Goal: Find specific page/section: Find specific page/section

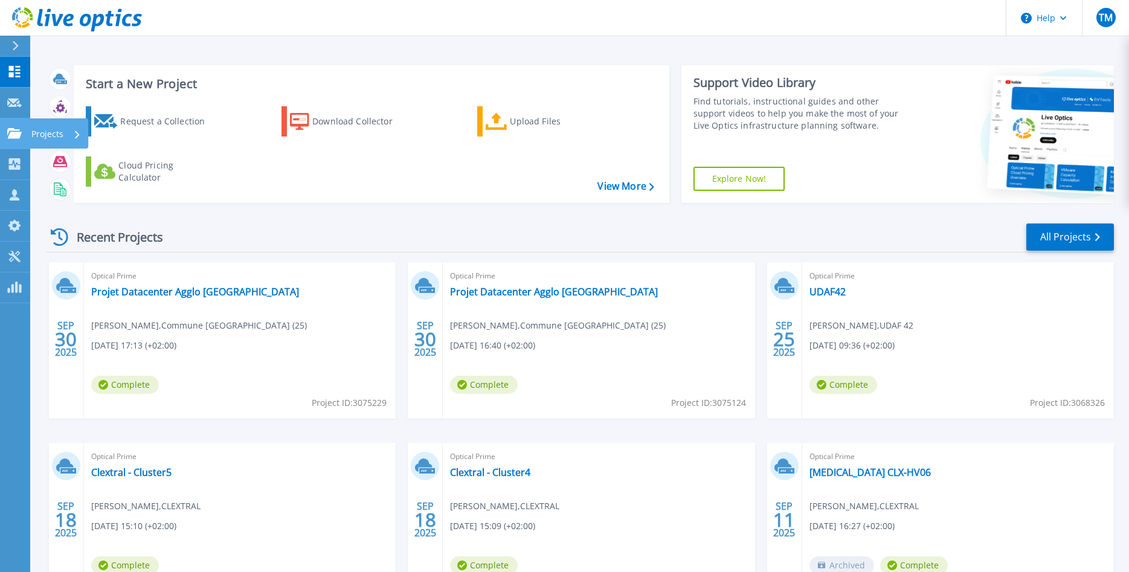
click at [15, 132] on icon at bounding box center [14, 133] width 15 height 10
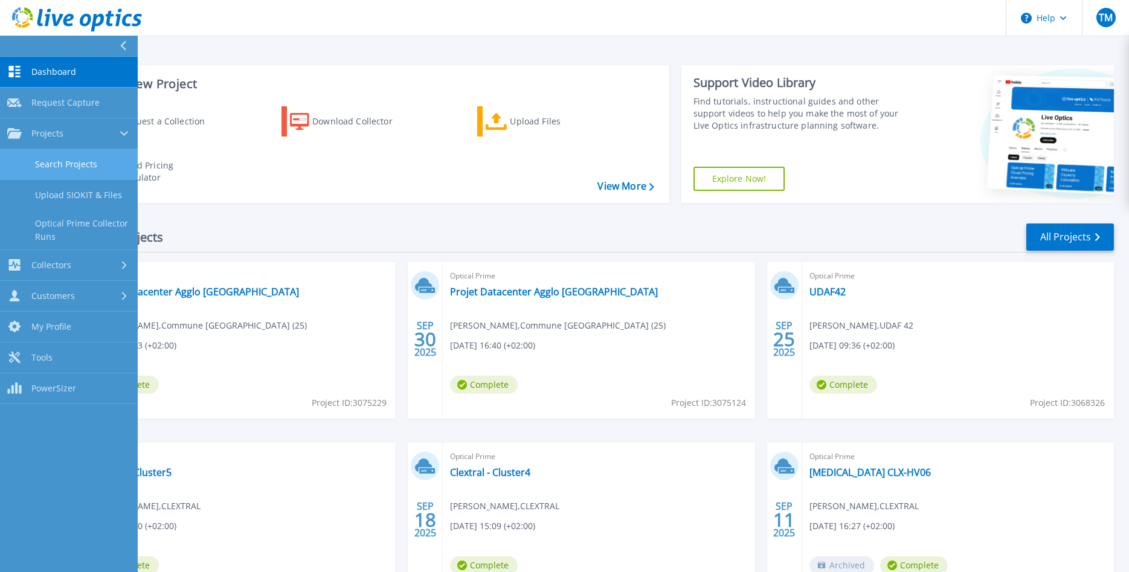
click at [85, 160] on link "Search Projects" at bounding box center [69, 164] width 138 height 31
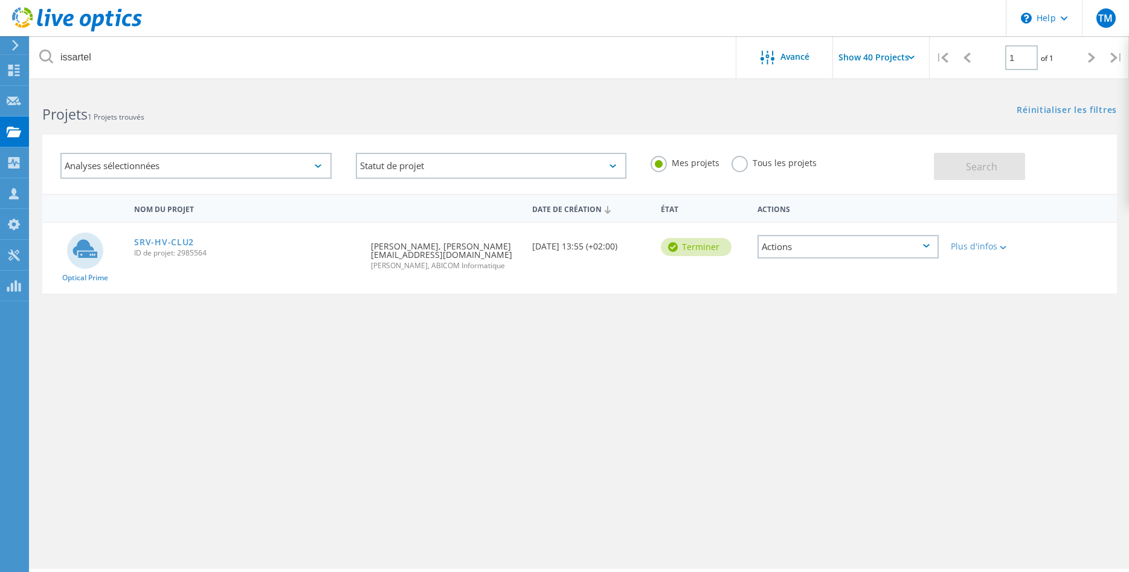
click at [18, 47] on icon at bounding box center [15, 45] width 9 height 11
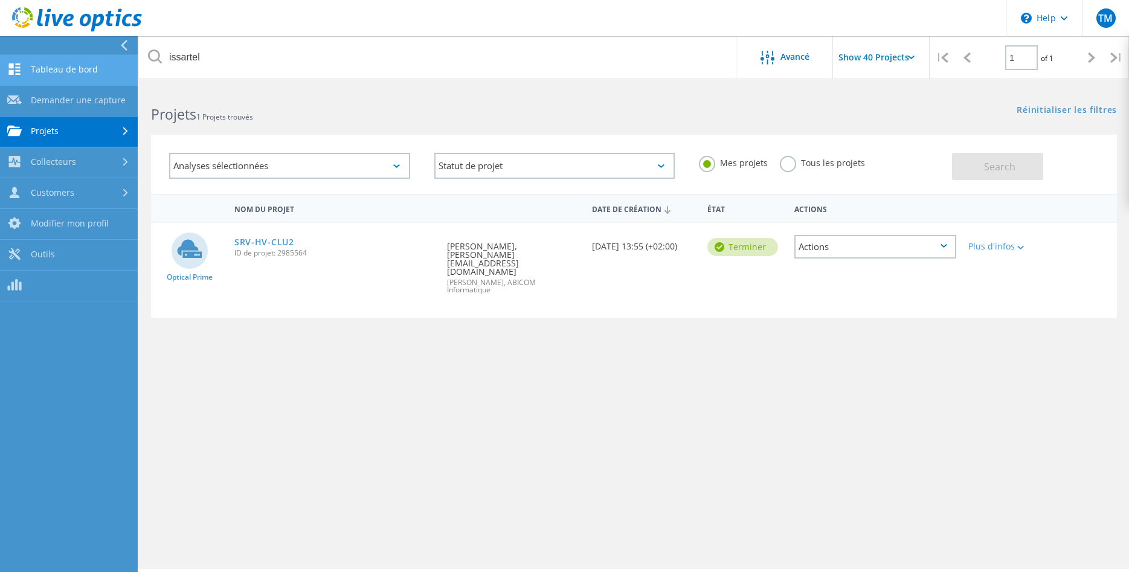
click at [76, 65] on link "Tableau de bord" at bounding box center [69, 70] width 138 height 31
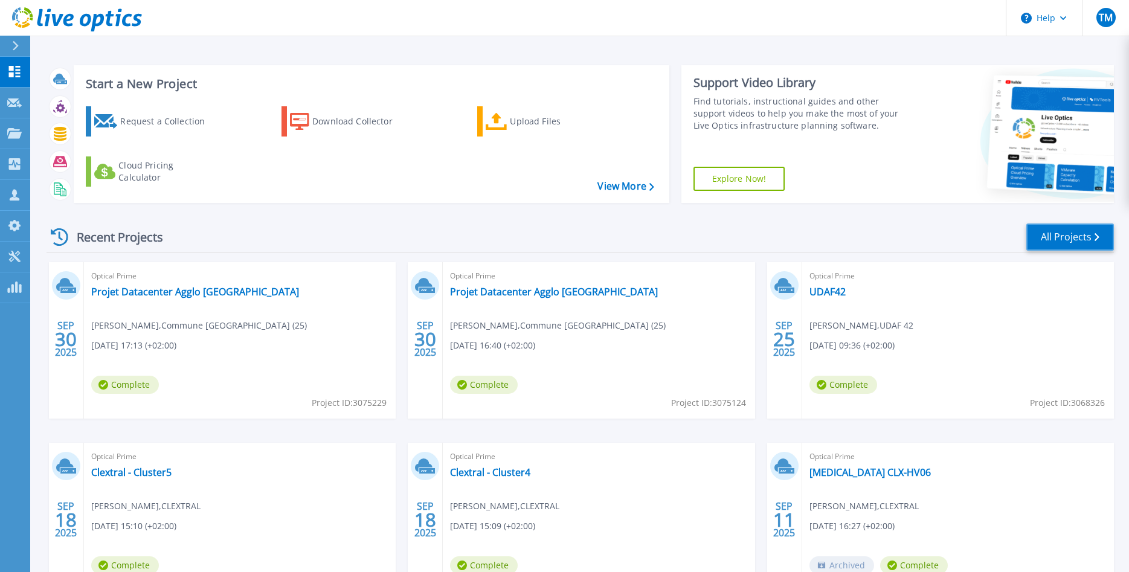
click at [1067, 236] on link "All Projects" at bounding box center [1071, 237] width 88 height 27
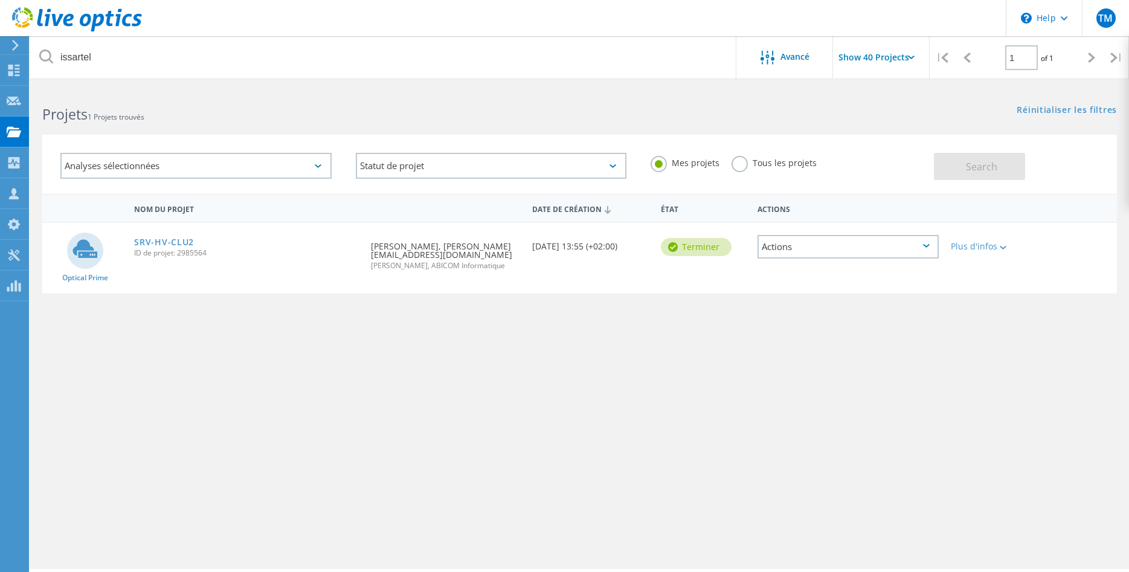
click at [734, 166] on label "Tous les projets" at bounding box center [774, 161] width 85 height 11
click at [0, 0] on input "Tous les projets" at bounding box center [0, 0] width 0 height 0
click at [983, 162] on span "Search" at bounding box center [981, 166] width 31 height 13
click at [896, 58] on input "Show 40 Projects" at bounding box center [893, 57] width 121 height 42
click at [875, 149] on div "Show 40 Projects" at bounding box center [894, 149] width 120 height 20
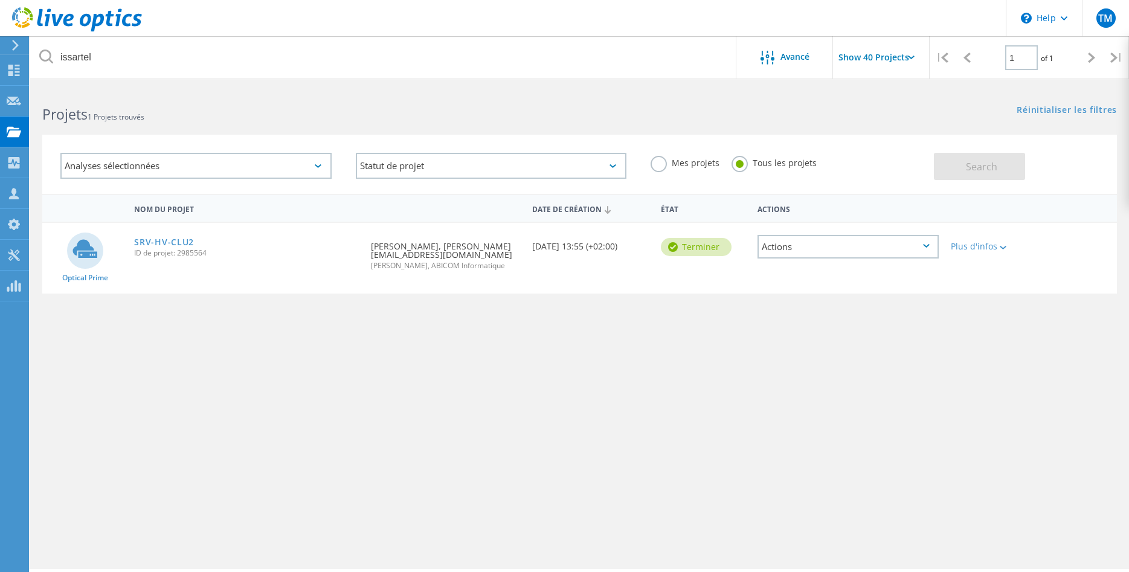
click at [123, 164] on div "Analyses sélectionnées" at bounding box center [195, 166] width 271 height 26
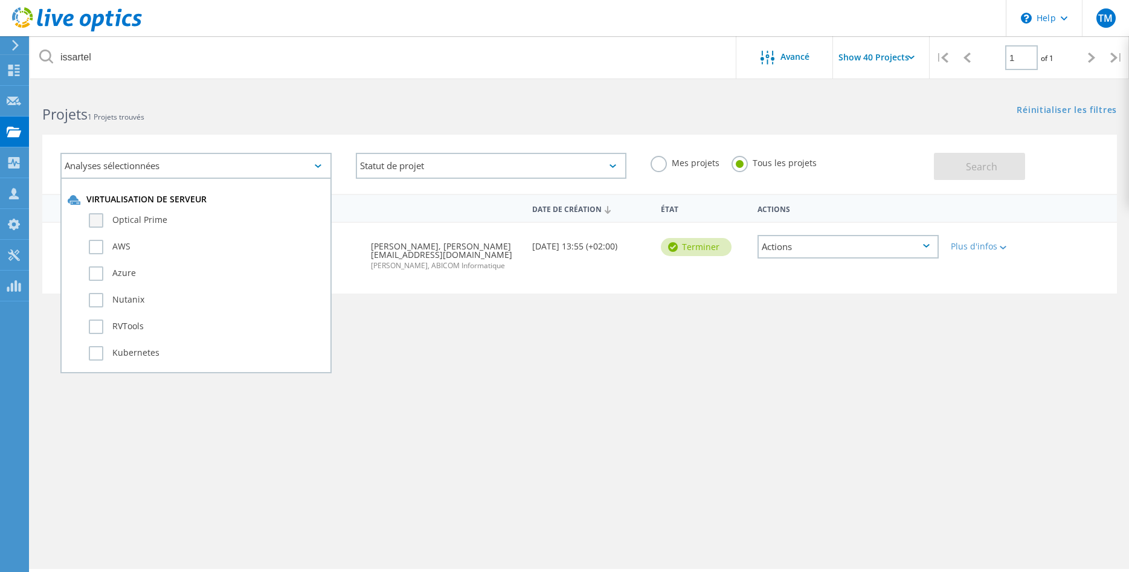
click at [152, 222] on label "Optical Prime" at bounding box center [207, 220] width 236 height 15
click at [0, 0] on input "Optical Prime" at bounding box center [0, 0] width 0 height 0
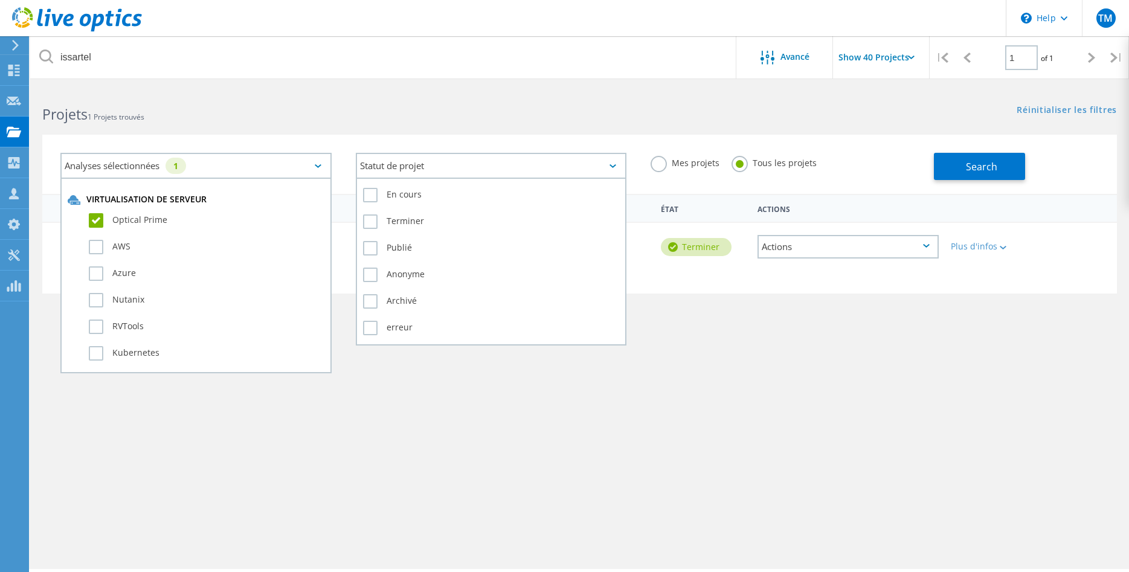
click at [487, 173] on div "Statut de projet" at bounding box center [491, 166] width 271 height 26
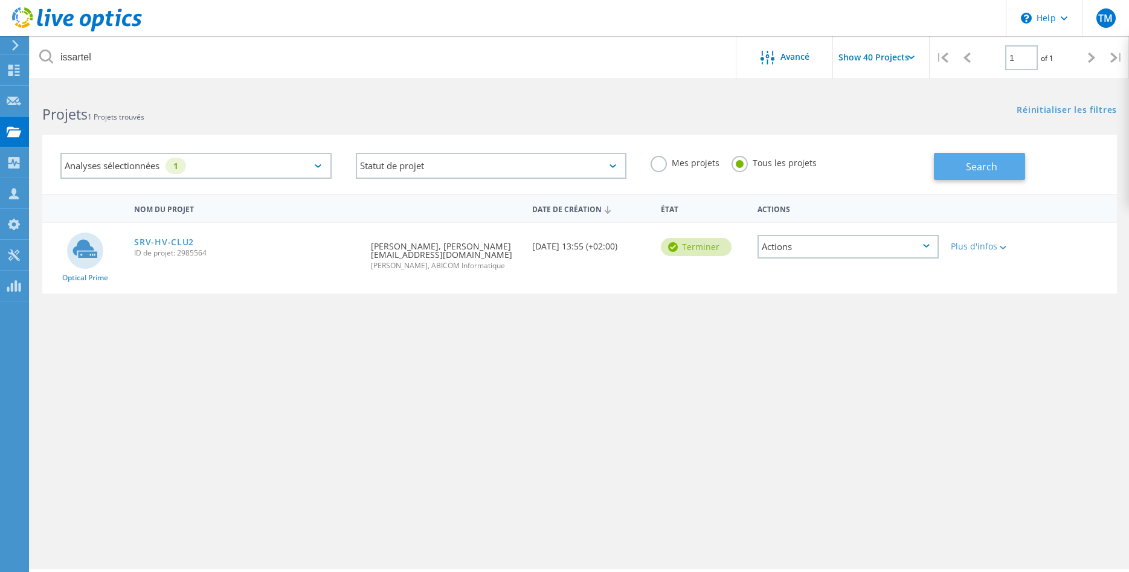
click at [973, 163] on span "Search" at bounding box center [981, 166] width 31 height 13
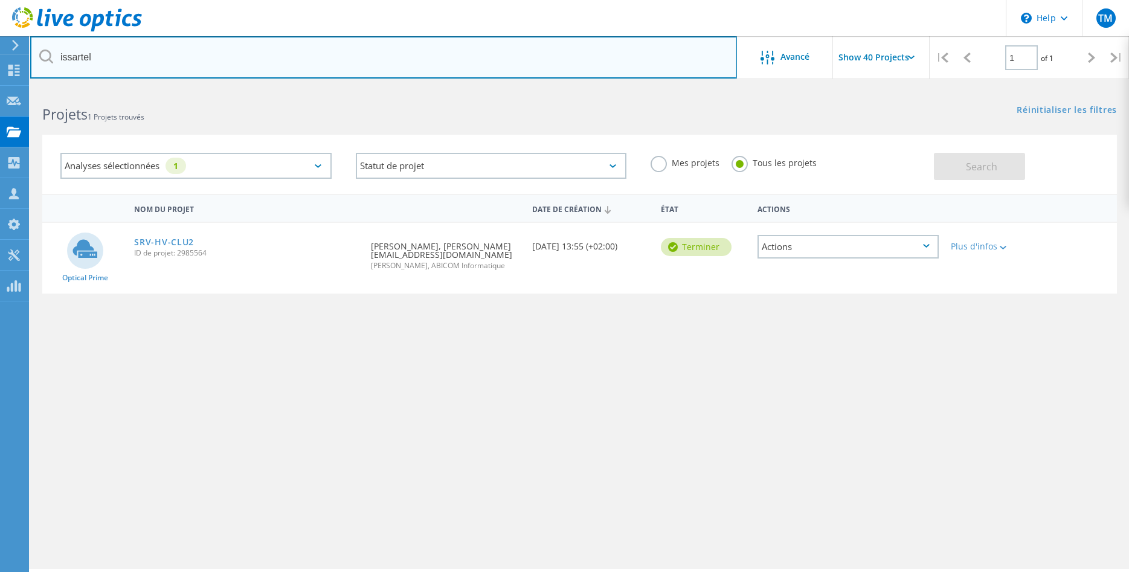
click at [103, 49] on input "issartel" at bounding box center [383, 57] width 707 height 42
drag, startPoint x: 105, startPoint y: 51, endPoint x: -21, endPoint y: 46, distance: 125.8
click at [30, 46] on input "issartel" at bounding box center [383, 57] width 707 height 42
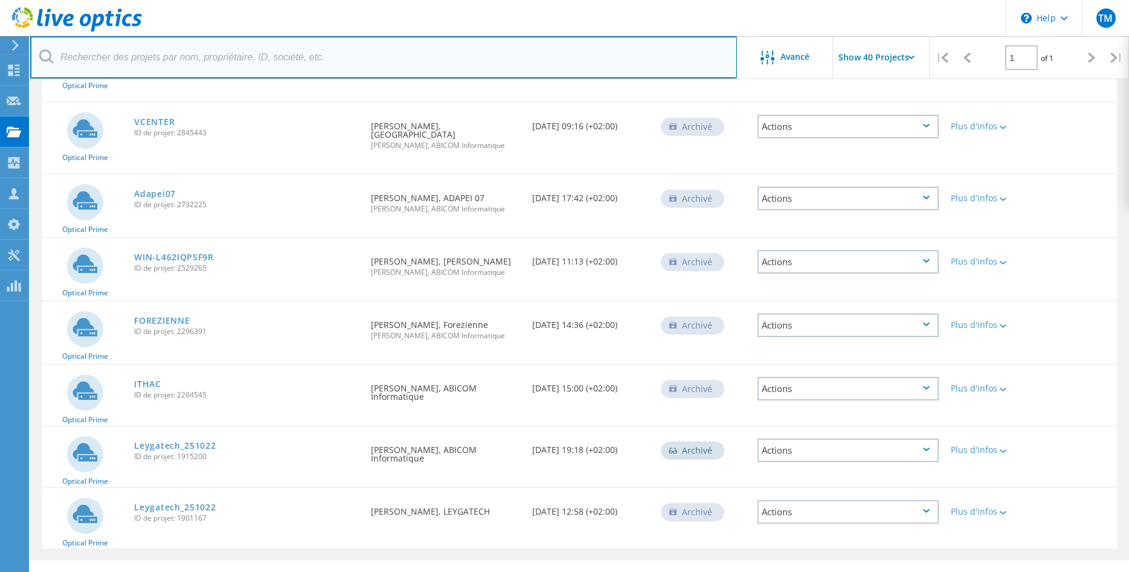
scroll to position [910, 0]
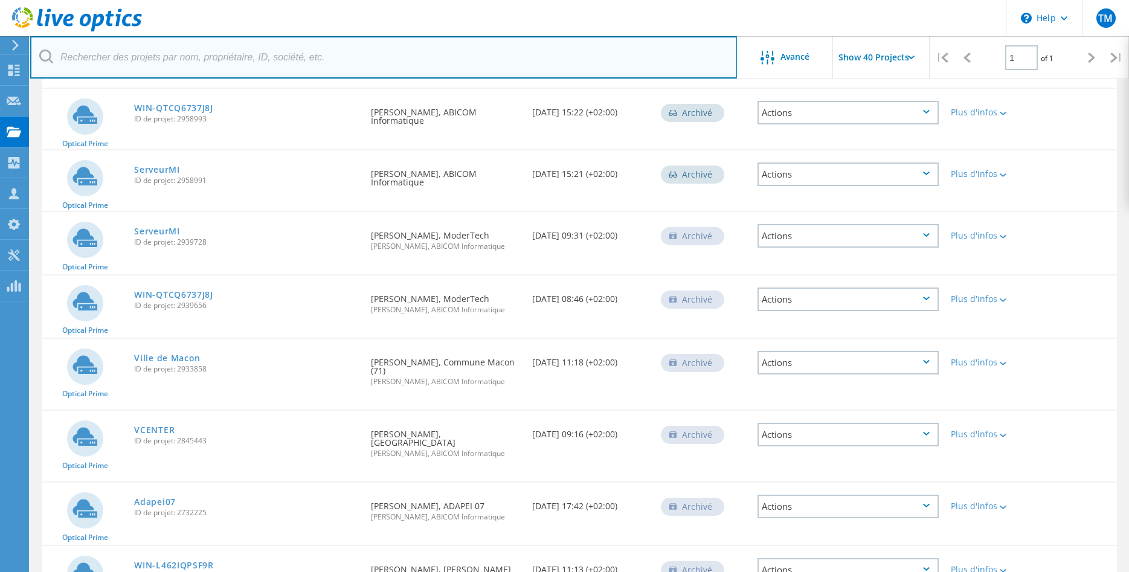
click at [216, 58] on input "text" at bounding box center [383, 57] width 707 height 42
type input "axium"
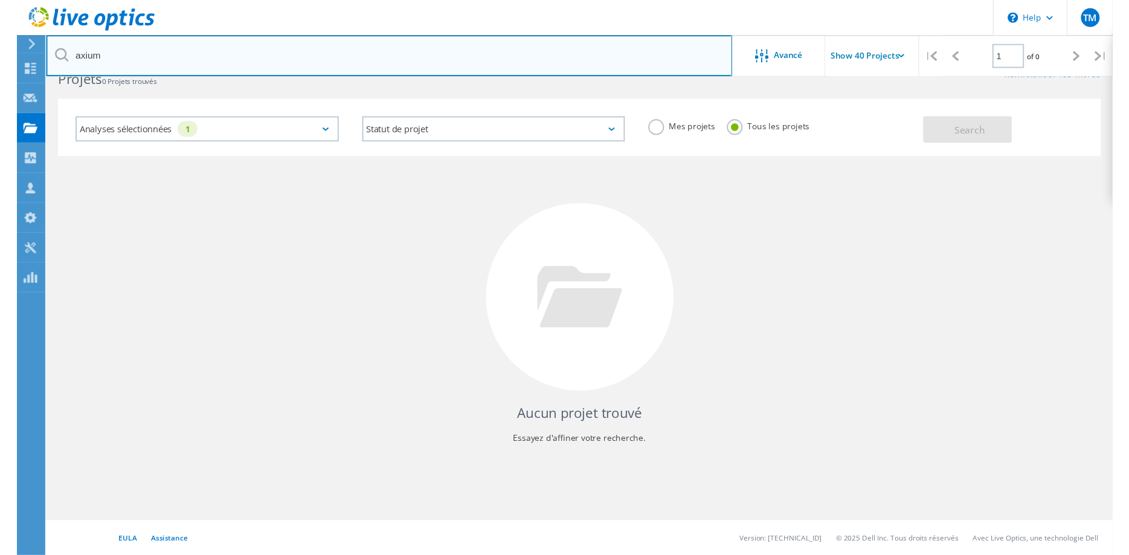
scroll to position [33, 0]
